Goal: Task Accomplishment & Management: Use online tool/utility

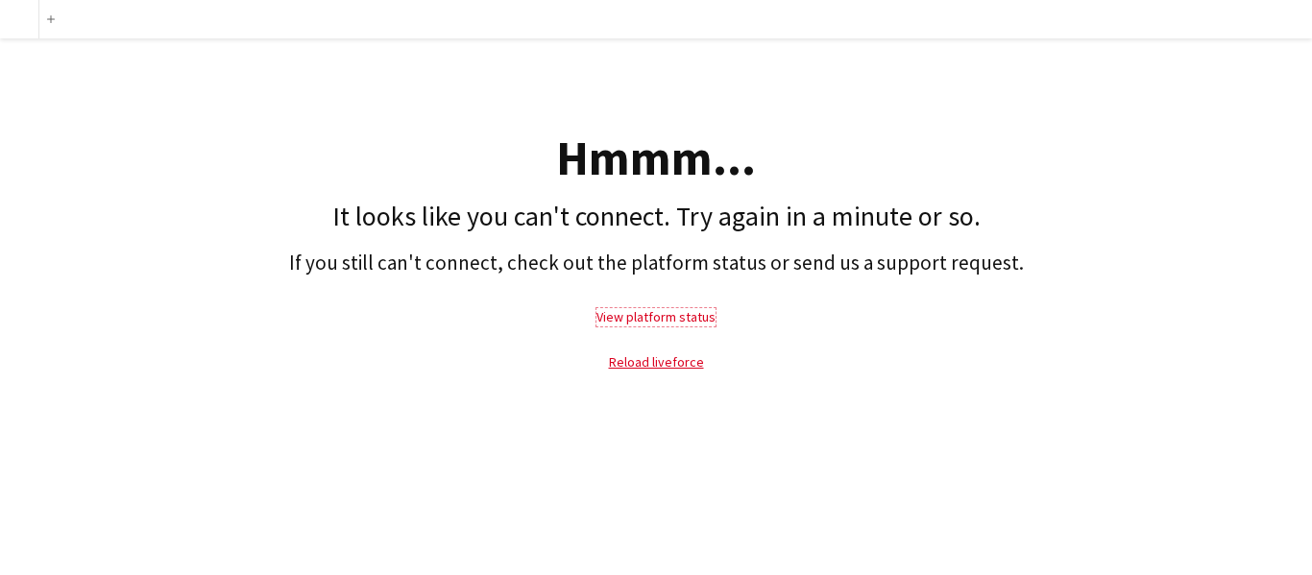
click at [670, 313] on link "View platform status" at bounding box center [655, 316] width 119 height 17
click at [655, 361] on link "Reload liveforce" at bounding box center [656, 361] width 95 height 17
click at [654, 363] on link "Reload liveforce" at bounding box center [656, 361] width 95 height 17
click at [639, 364] on link "Reload liveforce" at bounding box center [656, 361] width 95 height 17
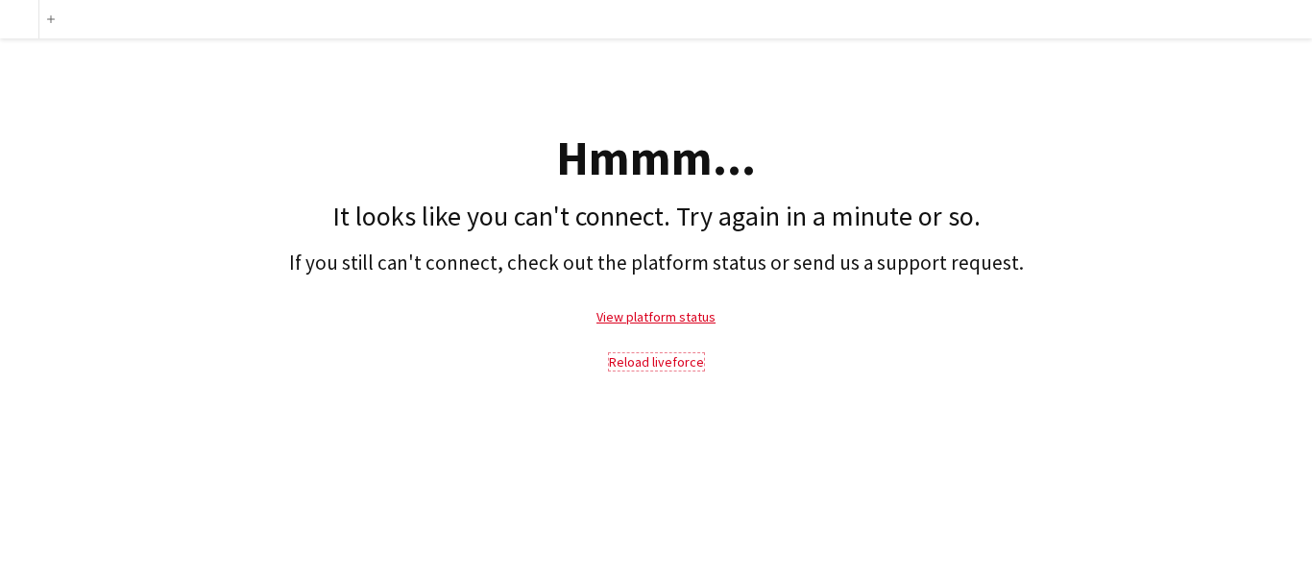
click at [639, 364] on link "Reload liveforce" at bounding box center [656, 361] width 95 height 17
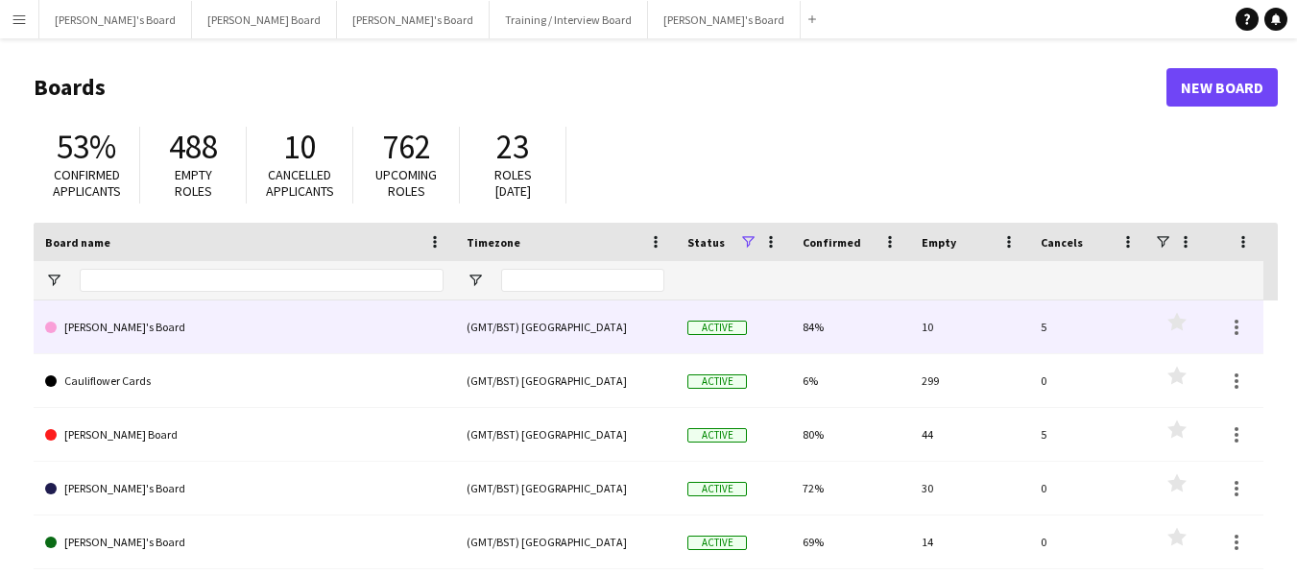
click at [80, 323] on link "[PERSON_NAME]'s Board" at bounding box center [244, 328] width 399 height 54
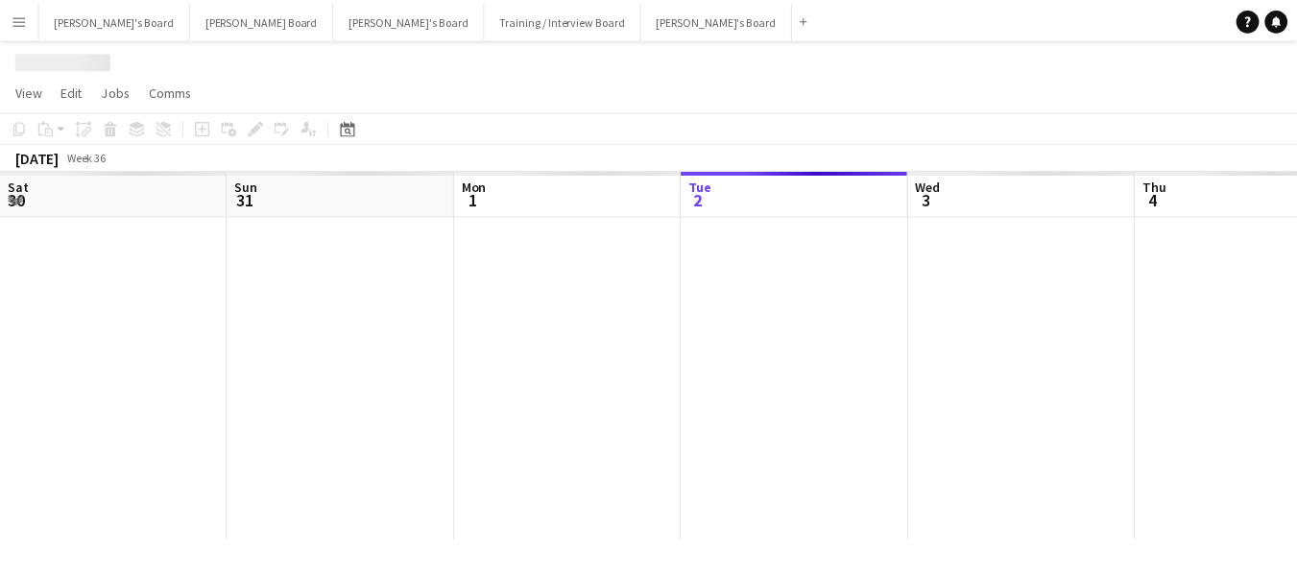
scroll to position [0, 459]
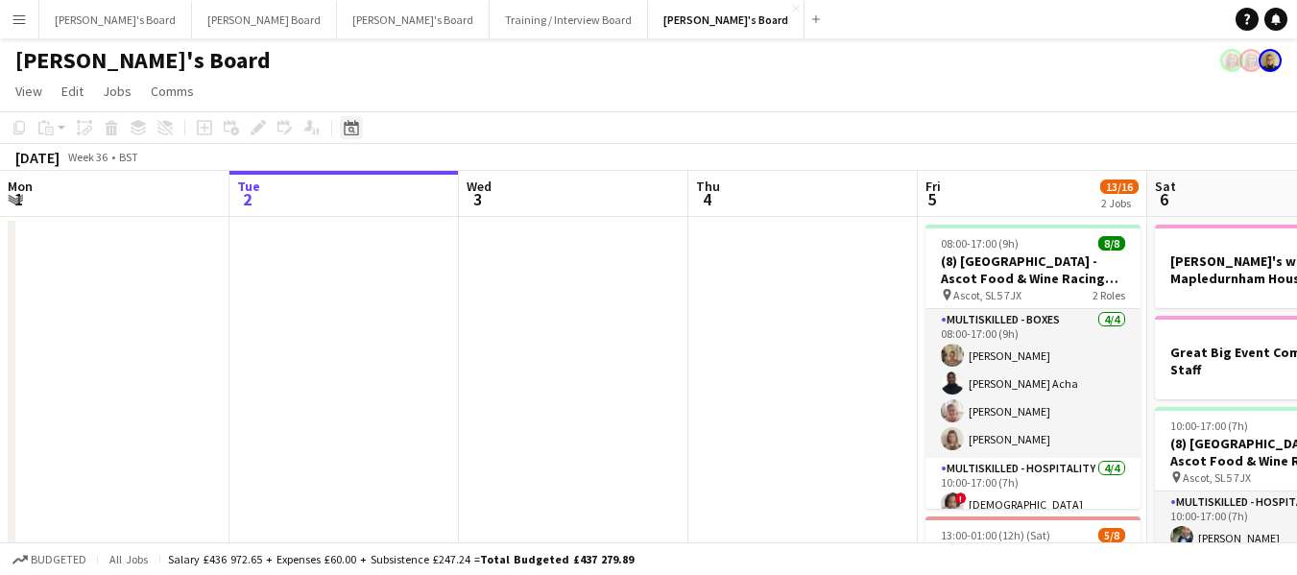
click at [348, 129] on icon "Date picker" at bounding box center [351, 127] width 15 height 15
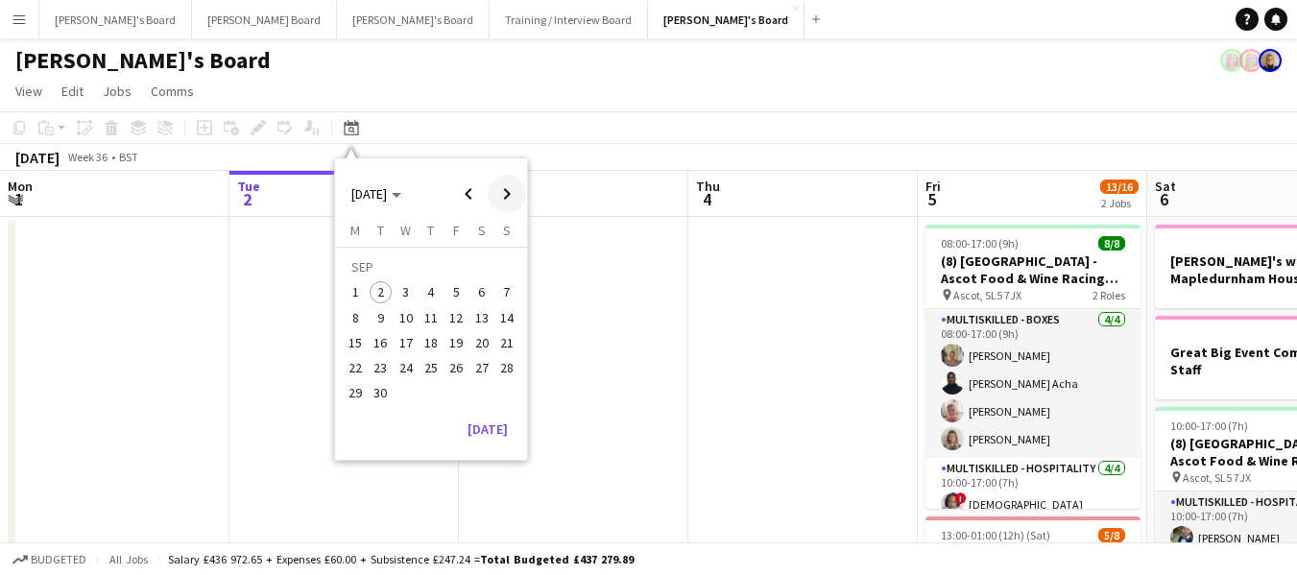
click at [504, 200] on span "Next month" at bounding box center [507, 194] width 38 height 38
click at [479, 297] on span "4" at bounding box center [482, 292] width 23 height 23
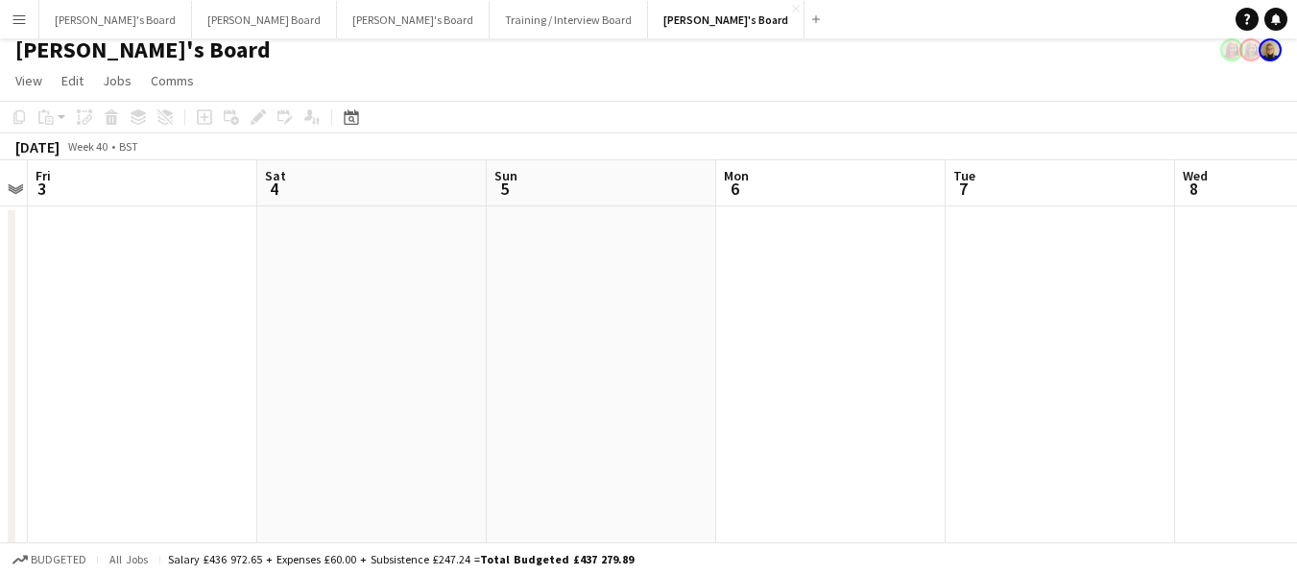
scroll to position [0, 0]
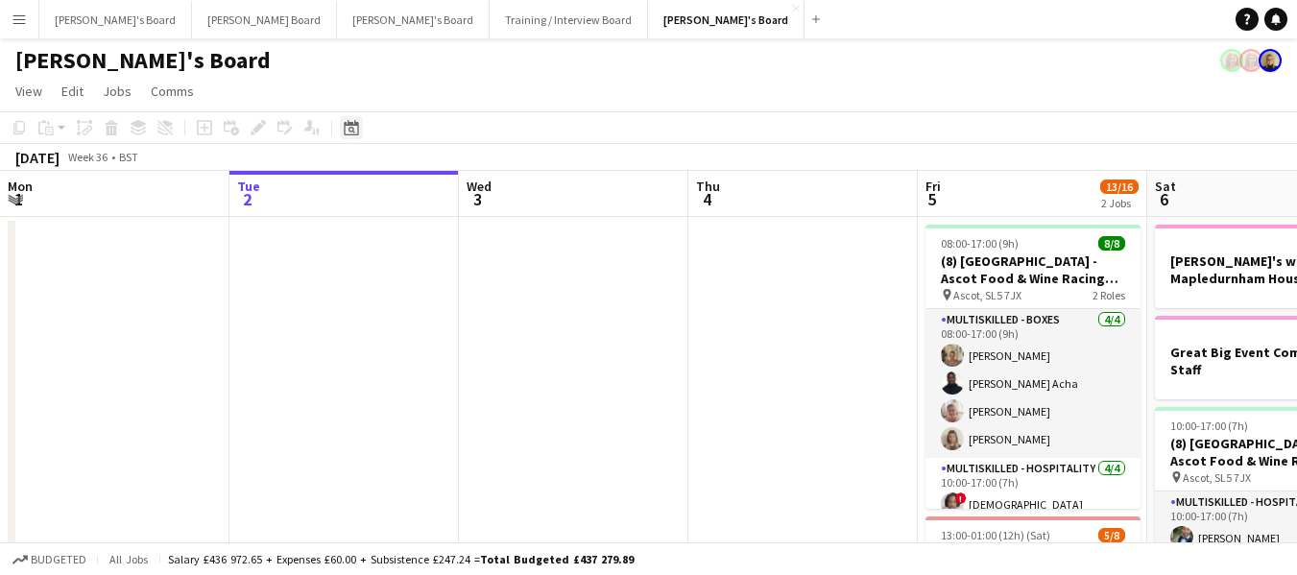
click at [356, 124] on icon at bounding box center [351, 127] width 14 height 15
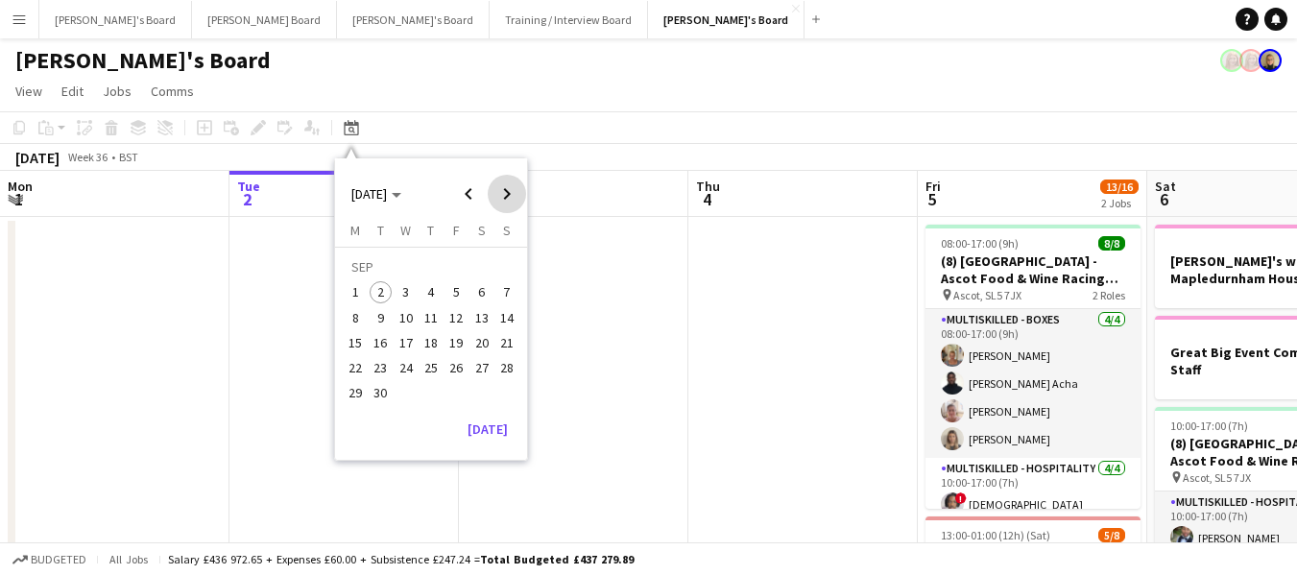
click at [507, 194] on span "Next month" at bounding box center [507, 194] width 38 height 38
click at [487, 291] on span "4" at bounding box center [482, 292] width 23 height 23
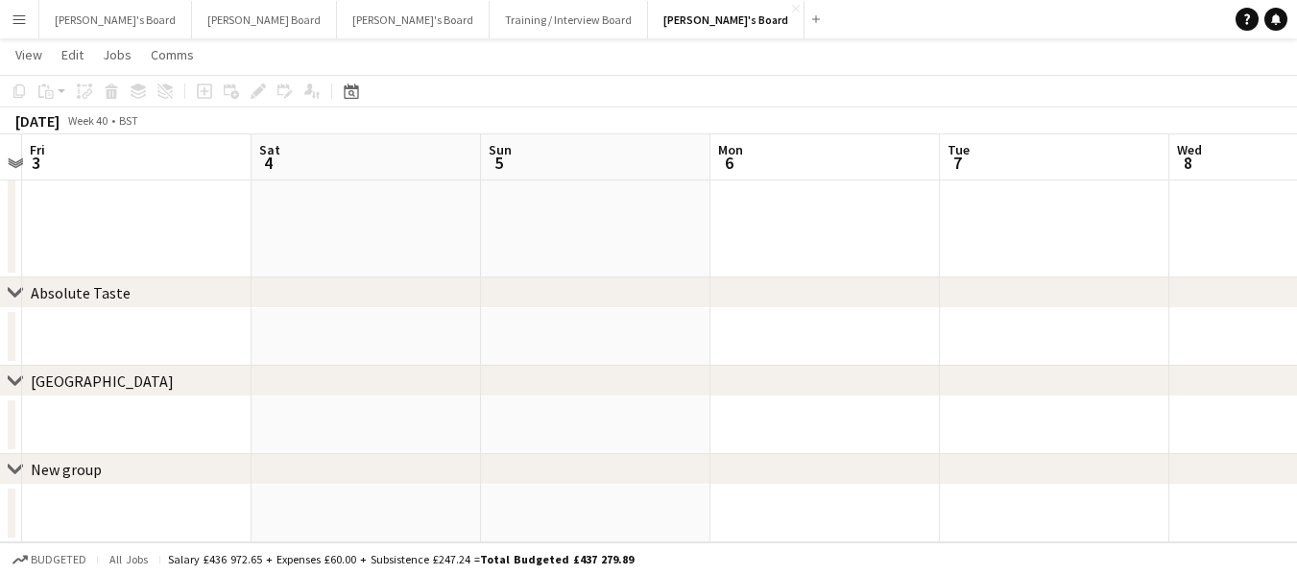
scroll to position [0, 684]
drag, startPoint x: 310, startPoint y: 214, endPoint x: 1, endPoint y: 104, distance: 328.4
drag, startPoint x: 106, startPoint y: 167, endPoint x: 748, endPoint y: 158, distance: 642.5
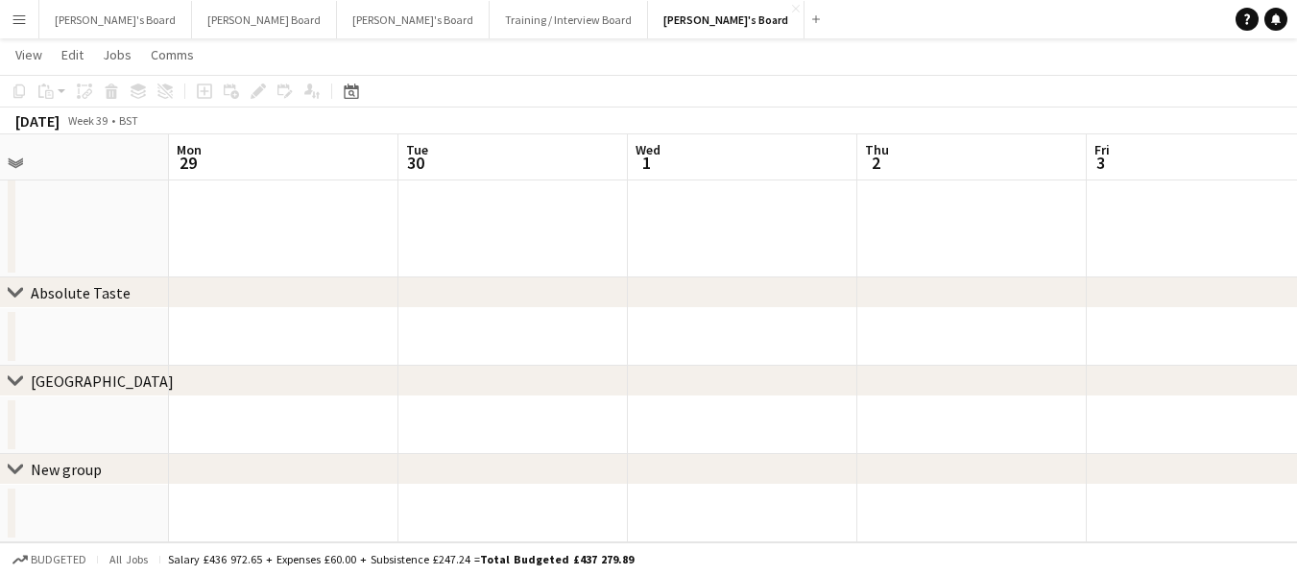
drag, startPoint x: 25, startPoint y: 155, endPoint x: 688, endPoint y: 176, distance: 663.0
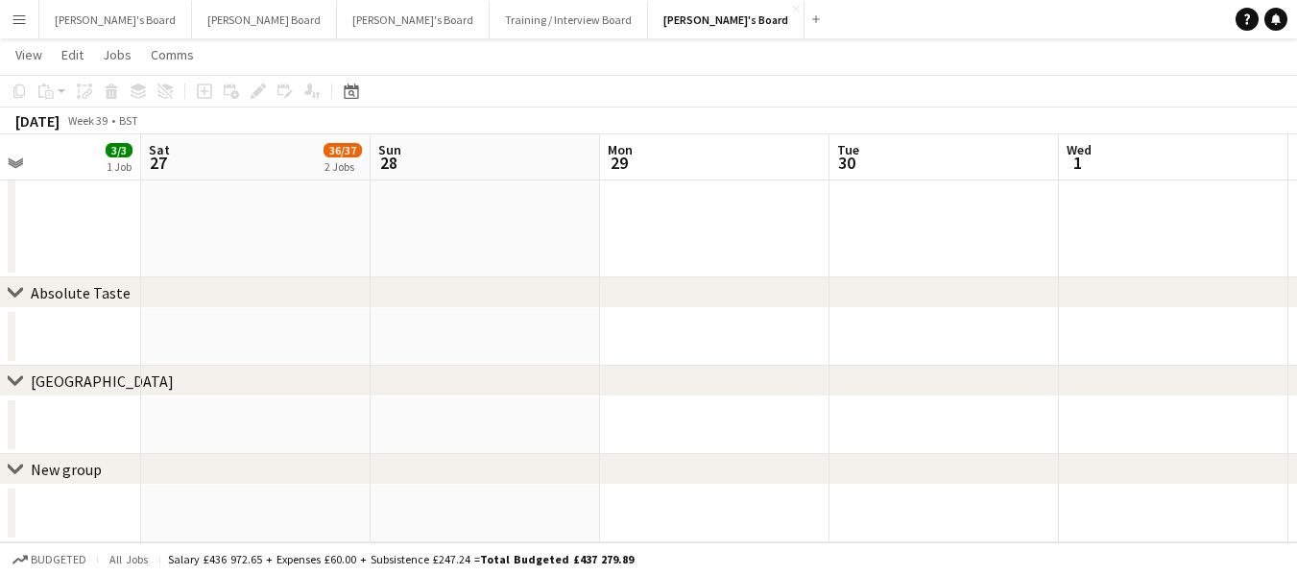
scroll to position [0, 533]
drag, startPoint x: 69, startPoint y: 142, endPoint x: 515, endPoint y: 206, distance: 450.2
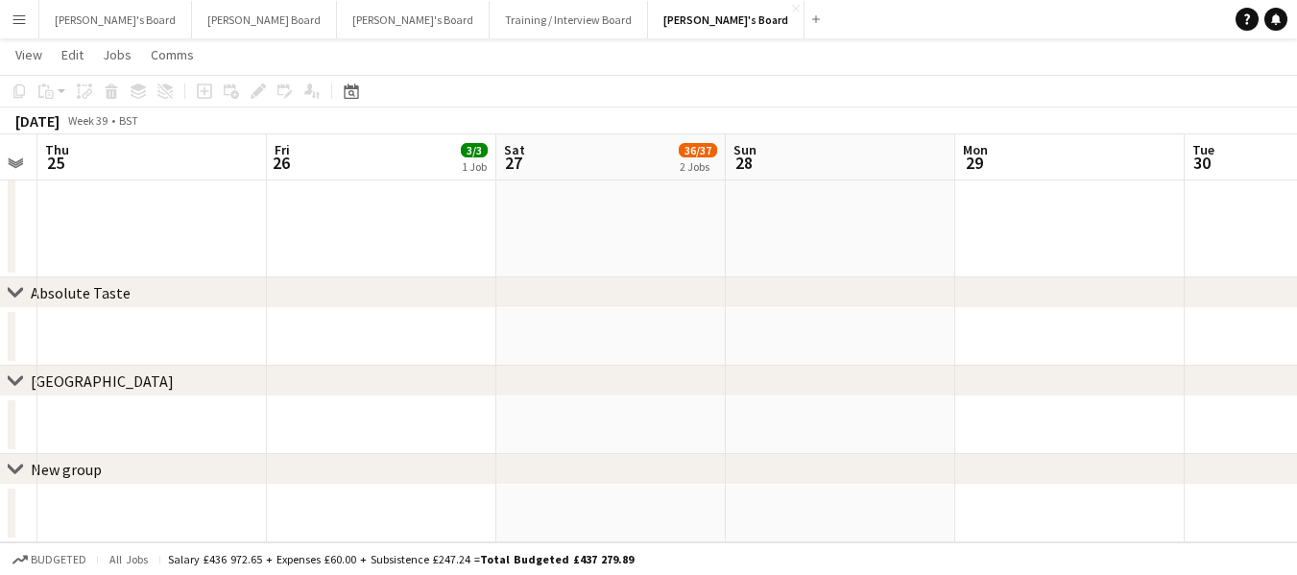
scroll to position [0, 406]
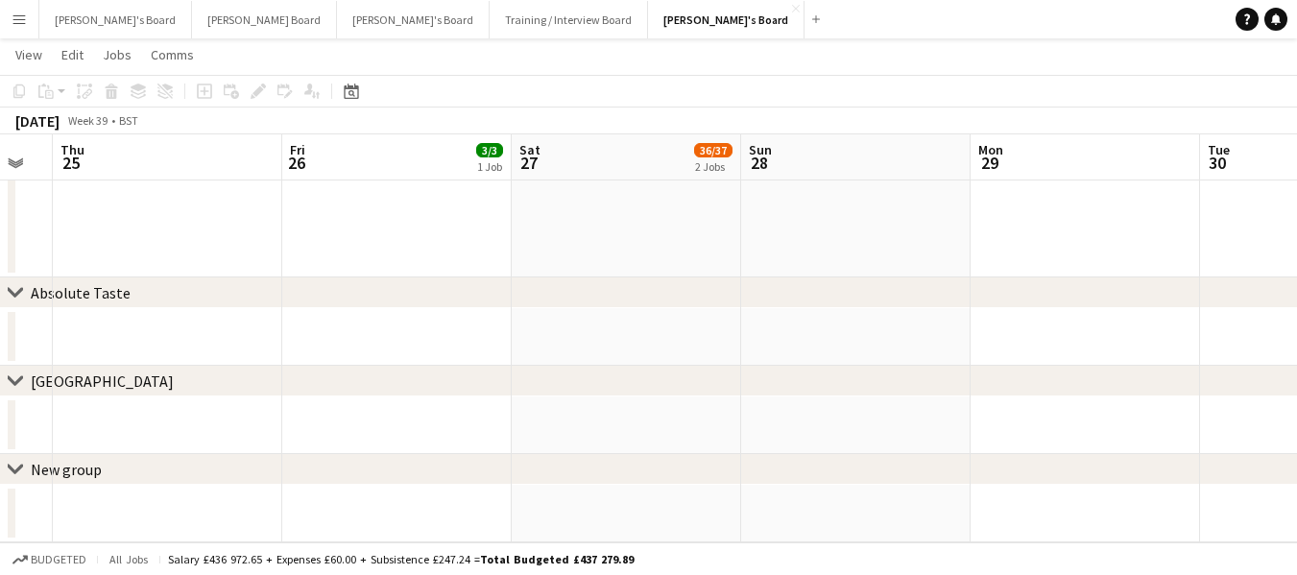
drag, startPoint x: 69, startPoint y: 168, endPoint x: 425, endPoint y: 195, distance: 357.3
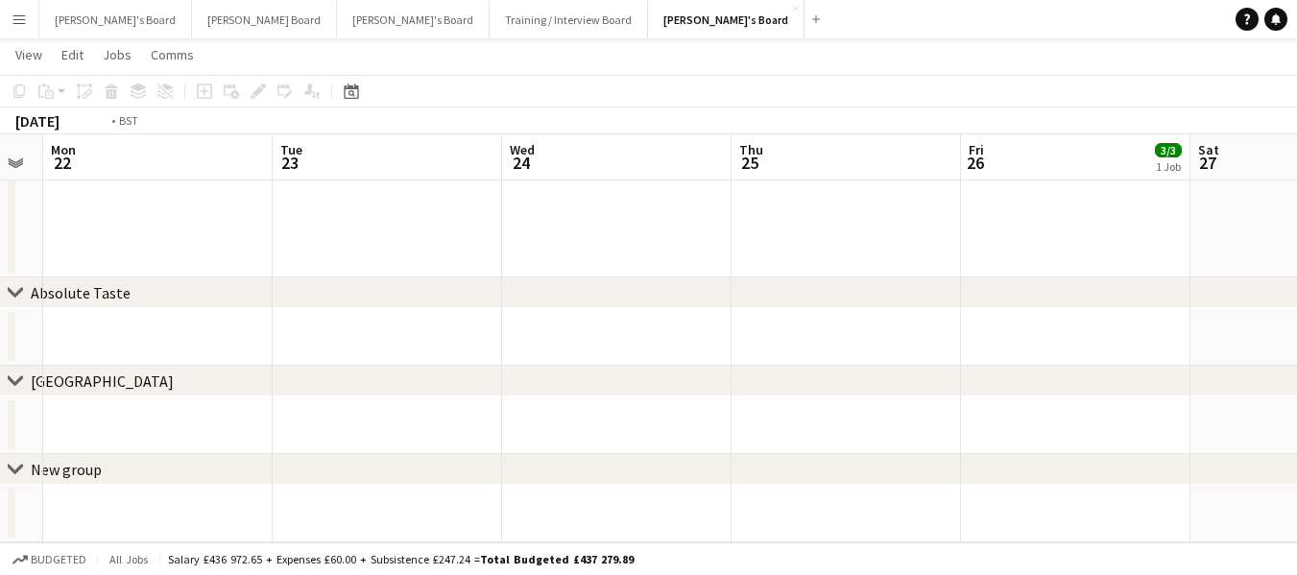
scroll to position [0, 536]
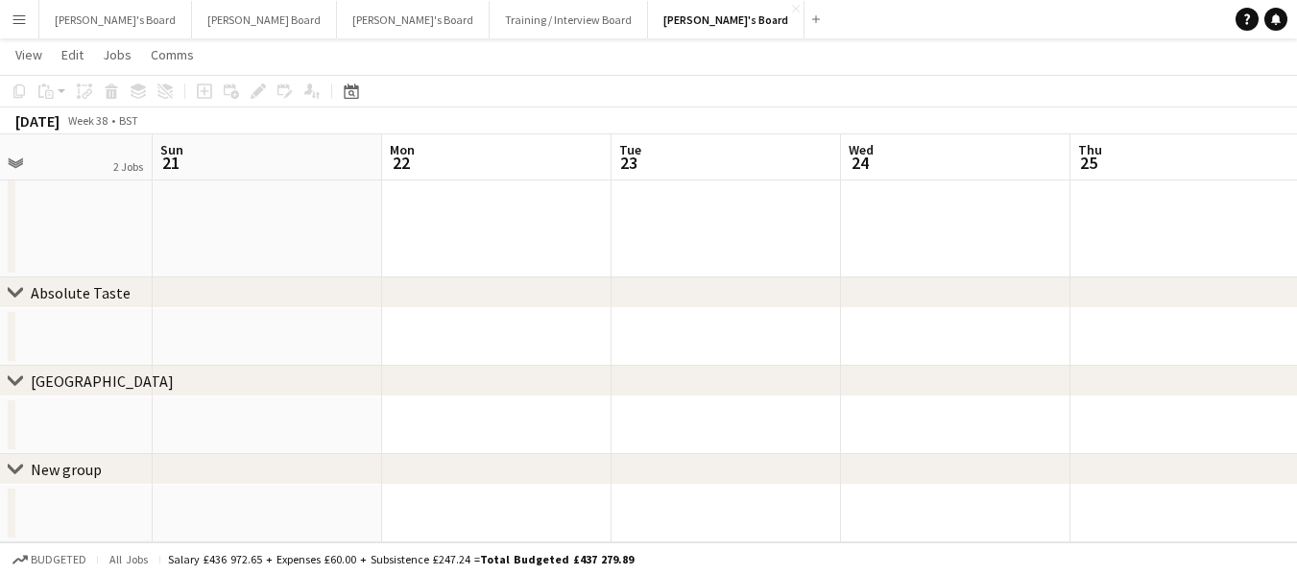
drag, startPoint x: 230, startPoint y: 158, endPoint x: 1248, endPoint y: 173, distance: 1018.1
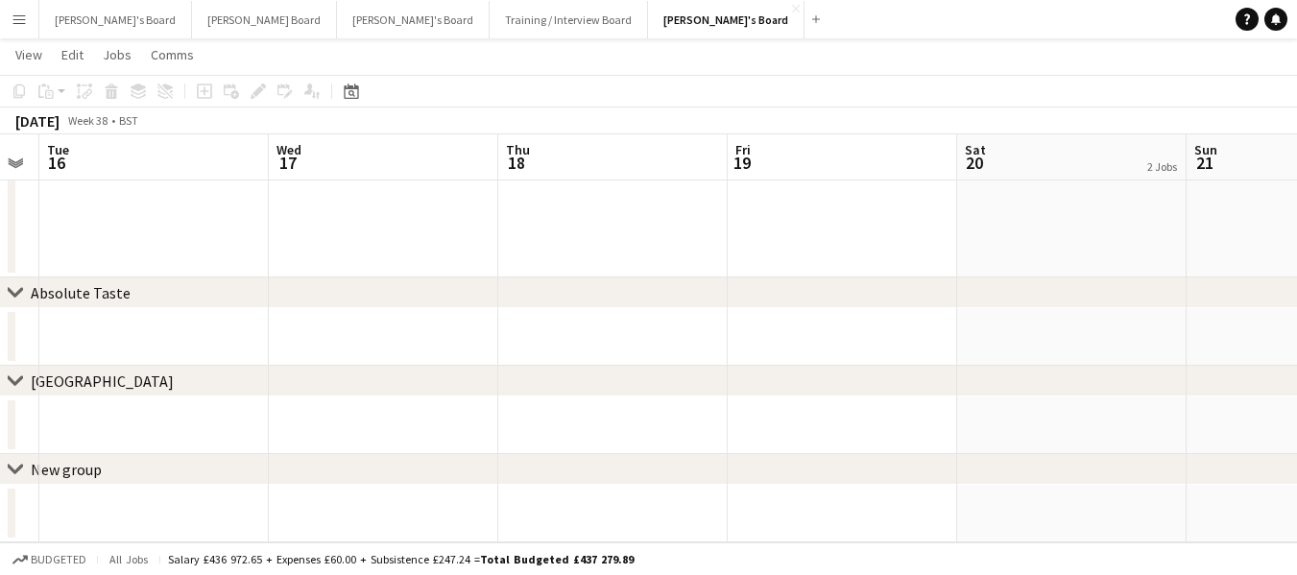
scroll to position [0, 508]
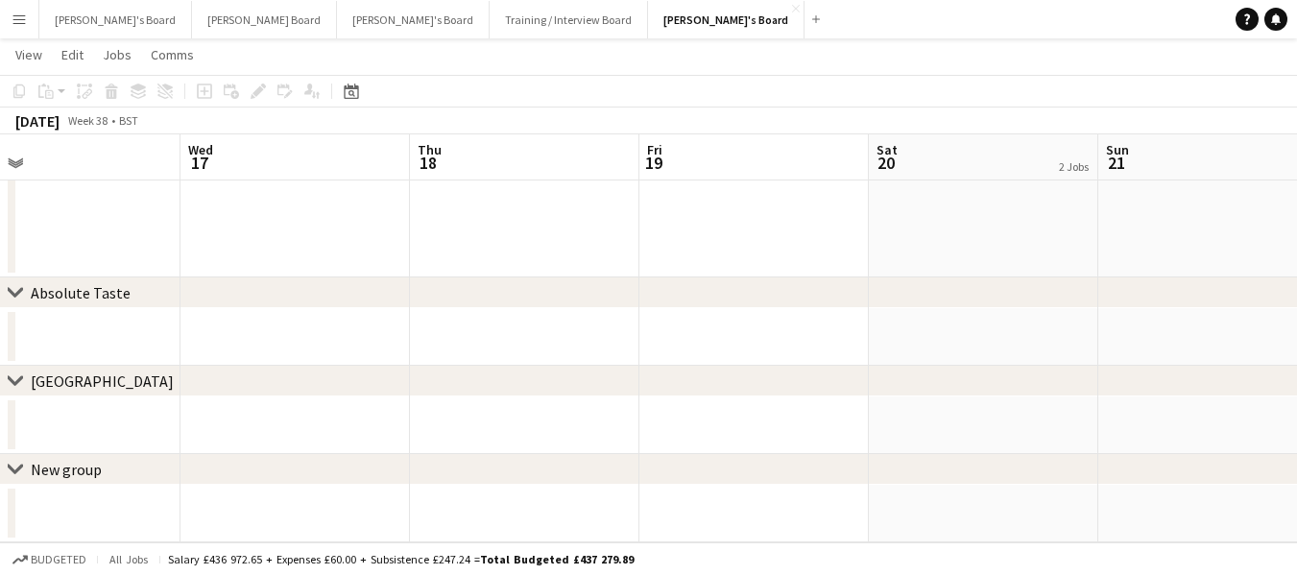
drag, startPoint x: 315, startPoint y: 171, endPoint x: 1311, endPoint y: 180, distance: 995.9
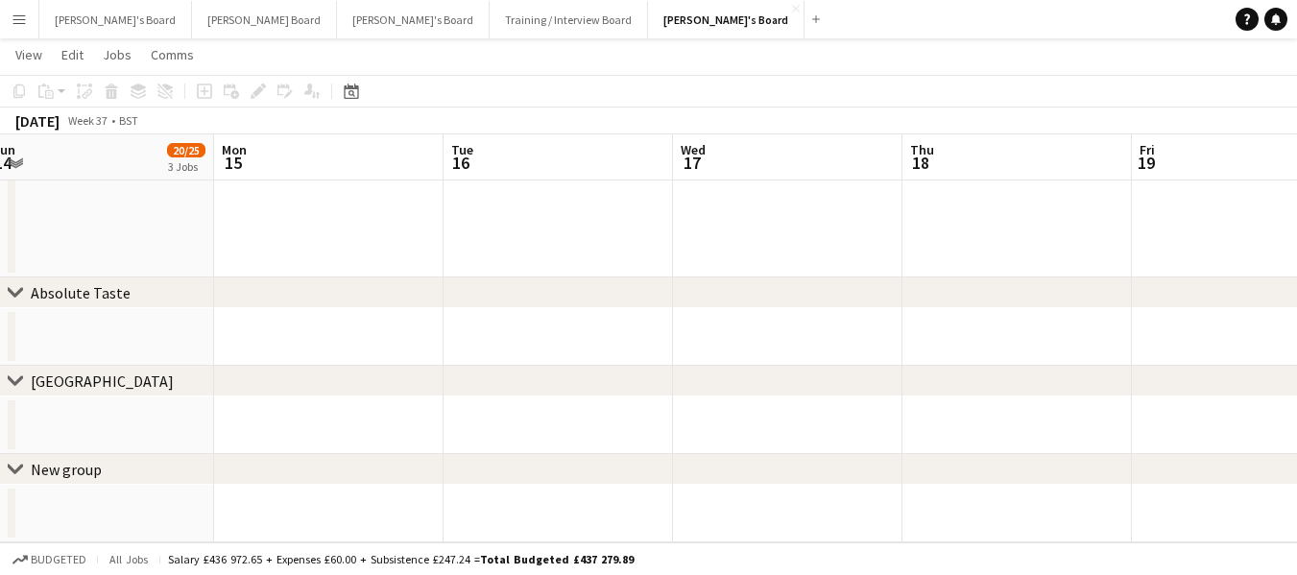
drag, startPoint x: 311, startPoint y: 150, endPoint x: 804, endPoint y: 136, distance: 492.9
